Goal: Task Accomplishment & Management: Manage account settings

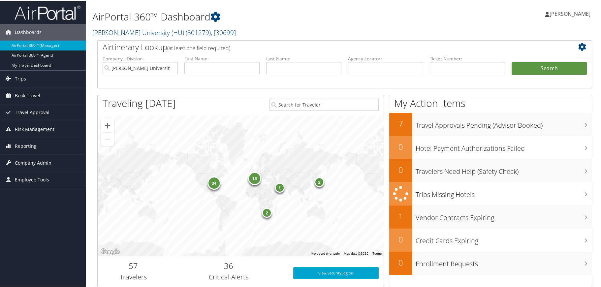
click at [34, 162] on span "Company Admin" at bounding box center [33, 162] width 37 height 16
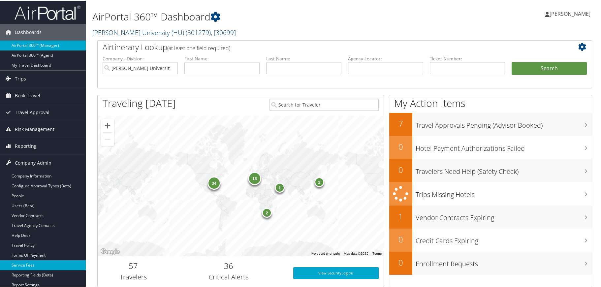
click at [35, 260] on link "Service Fees" at bounding box center [43, 265] width 86 height 10
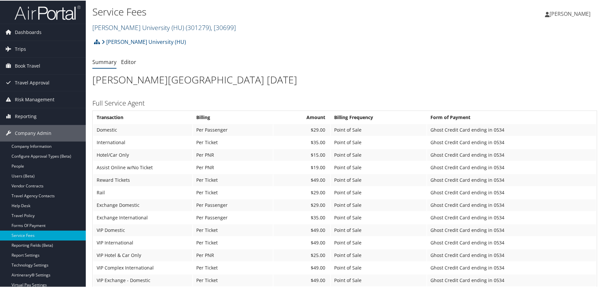
click at [186, 27] on span "( 301279 )" at bounding box center [198, 26] width 25 height 9
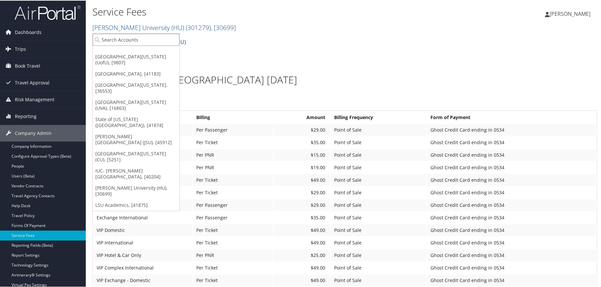
click at [146, 36] on input "search" at bounding box center [136, 39] width 87 height 12
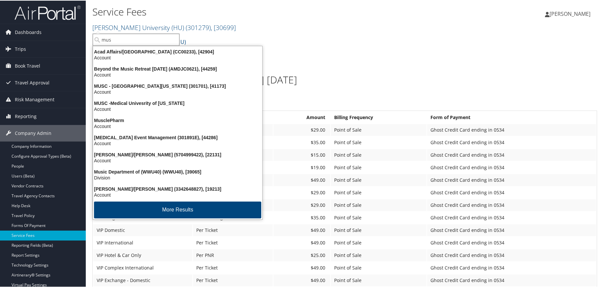
type input "musc"
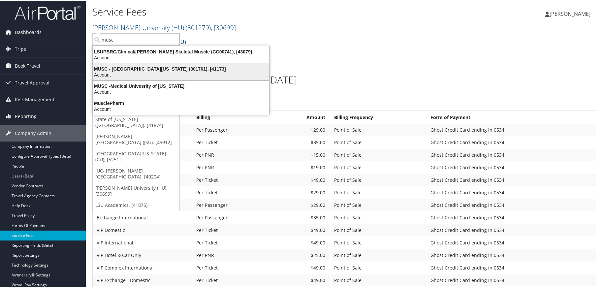
click at [146, 72] on div "Account" at bounding box center [181, 74] width 184 height 6
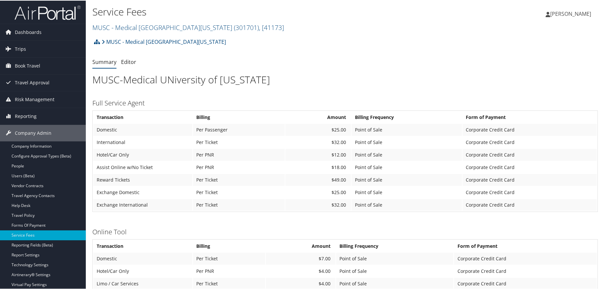
click at [573, 186] on td "Corporate Credit Card" at bounding box center [530, 192] width 134 height 12
